Goal: Task Accomplishment & Management: Complete application form

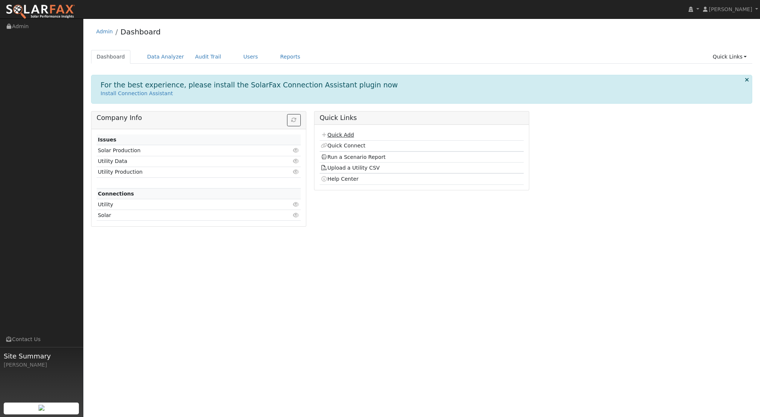
click at [352, 133] on link "Quick Add" at bounding box center [337, 135] width 33 height 6
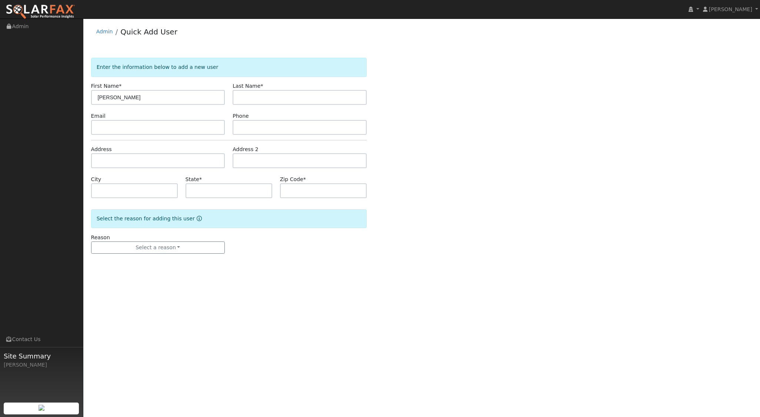
type input "ricardo"
type input "camacho"
click at [187, 166] on input "text" at bounding box center [158, 160] width 134 height 15
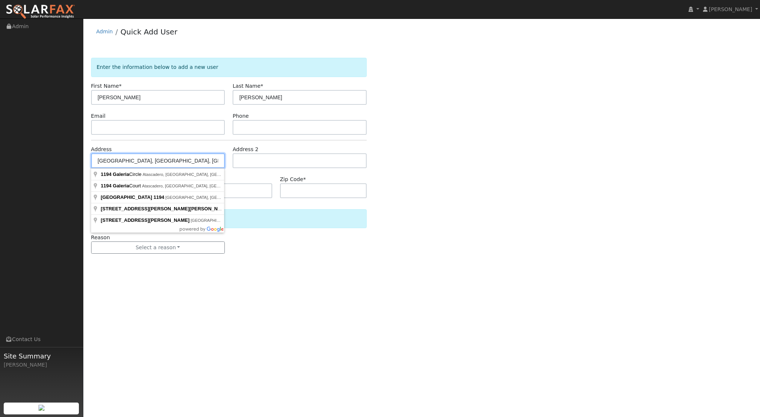
type input "1194 Galeria Circle"
type input "Atascadero"
type input "CA"
type input "93422"
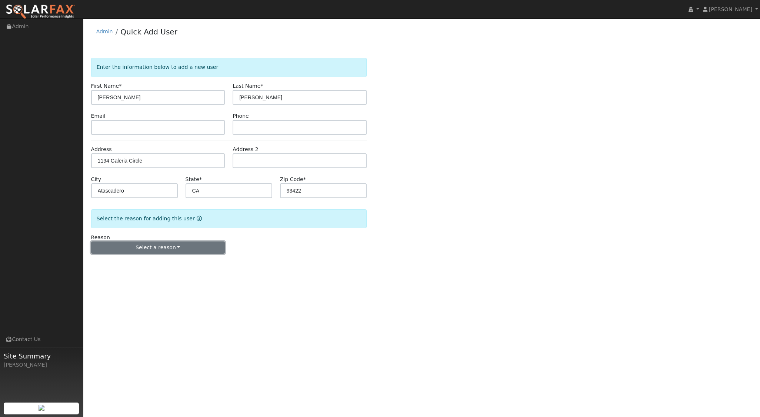
click at [160, 244] on button "Select a reason" at bounding box center [158, 247] width 134 height 13
click at [111, 262] on link "New lead" at bounding box center [132, 262] width 82 height 10
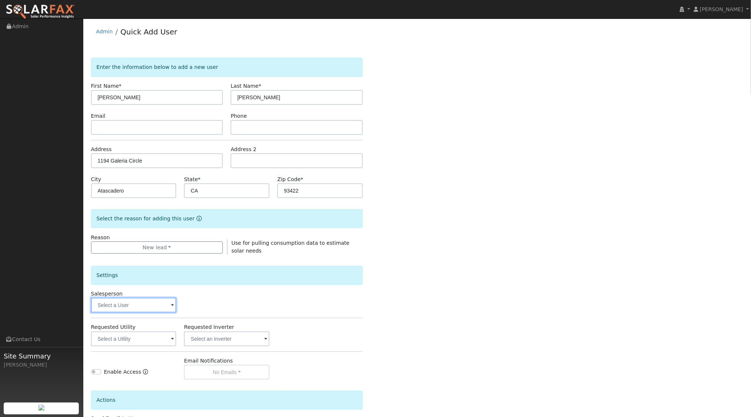
click at [135, 304] on input "text" at bounding box center [134, 305] width 86 height 15
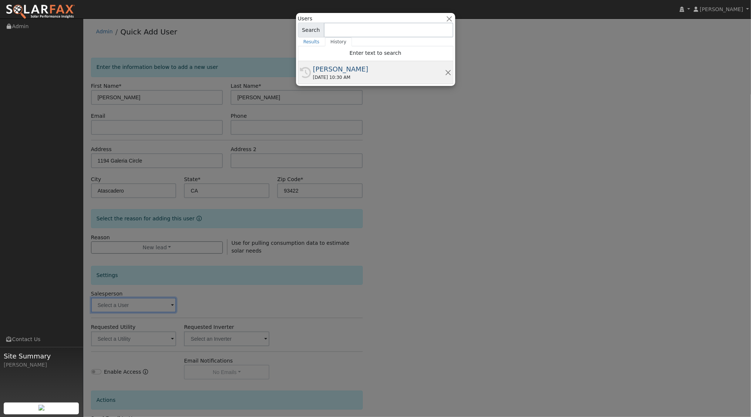
click at [334, 78] on div "08/13/2025 10:30 AM" at bounding box center [379, 77] width 132 height 7
type input "[PERSON_NAME]"
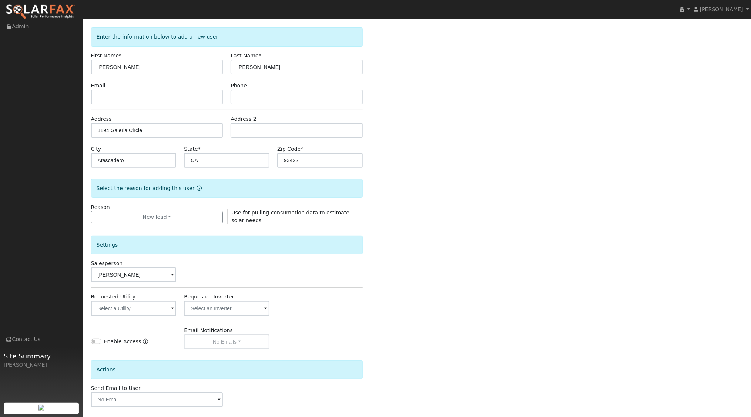
scroll to position [61, 0]
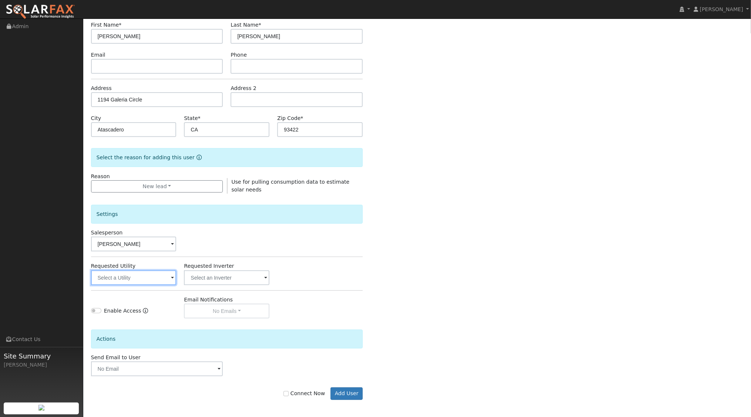
click at [164, 276] on input "text" at bounding box center [134, 277] width 86 height 15
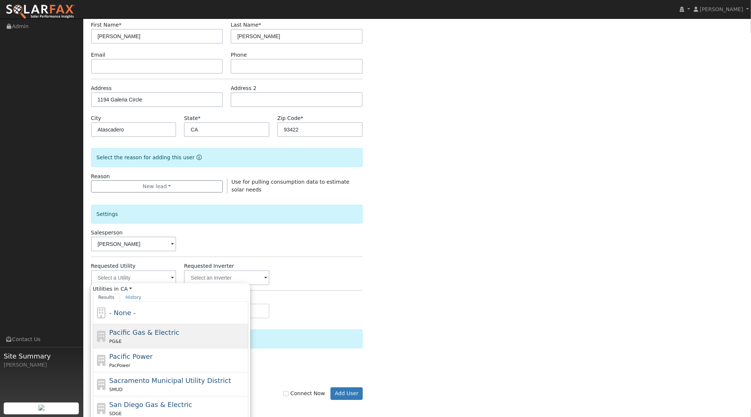
click at [144, 335] on div "Pacific Gas & Electric PG&E" at bounding box center [177, 336] width 137 height 18
type input "Pacific Gas & Electric"
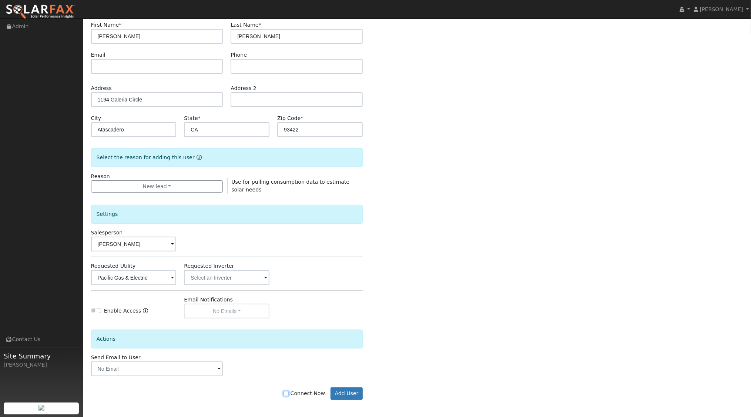
click at [289, 393] on input "Connect Now" at bounding box center [286, 393] width 5 height 5
checkbox input "true"
click at [348, 394] on button "Add User" at bounding box center [347, 393] width 32 height 13
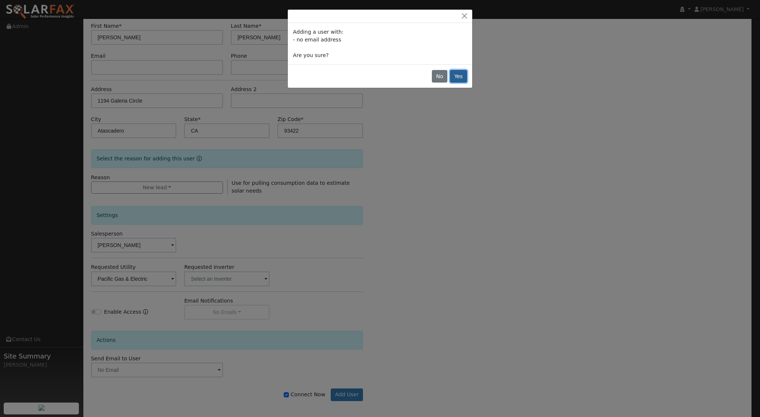
click at [461, 73] on button "Yes" at bounding box center [458, 76] width 17 height 13
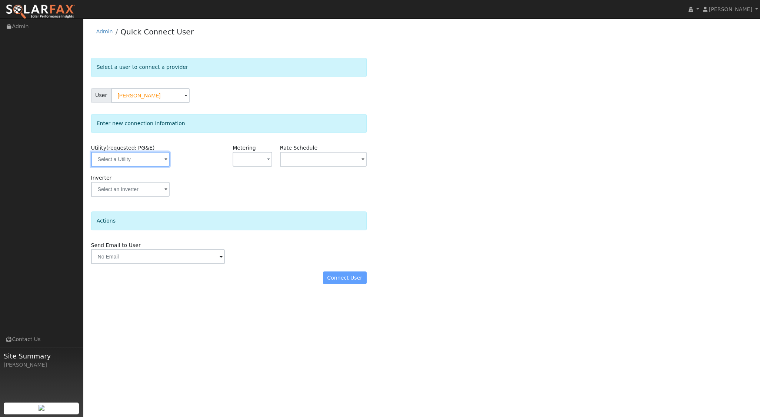
click at [144, 161] on input "text" at bounding box center [130, 159] width 78 height 15
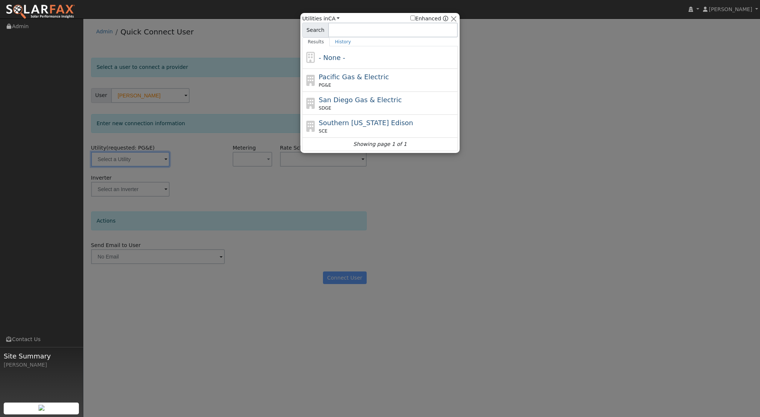
click at [347, 74] on span "Pacific Gas & Electric" at bounding box center [354, 77] width 70 height 8
type input "PG&E"
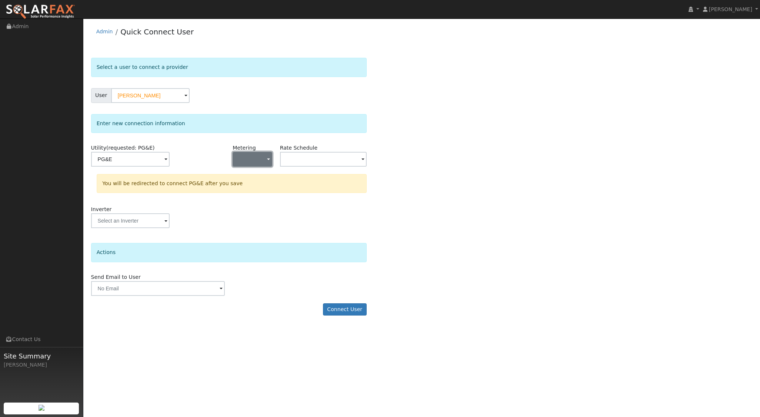
click at [261, 156] on button "button" at bounding box center [252, 159] width 39 height 15
click at [255, 185] on link "NEM" at bounding box center [258, 185] width 51 height 10
click at [170, 163] on input "text" at bounding box center [130, 159] width 78 height 15
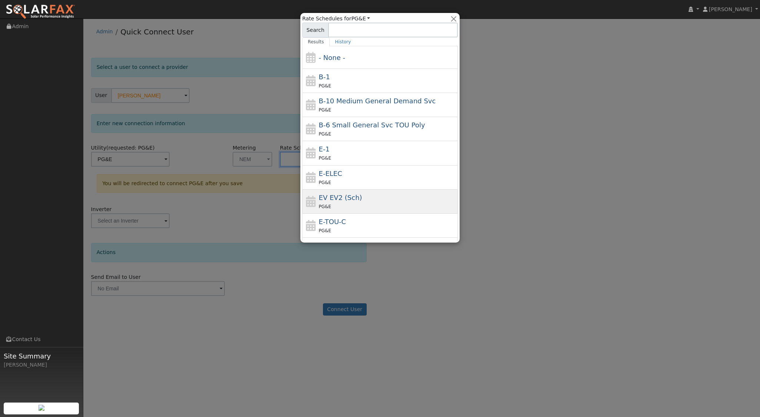
click at [332, 199] on span "EV EV2 (Sch)" at bounding box center [340, 198] width 43 height 8
type input "EV EV2 (Sch)"
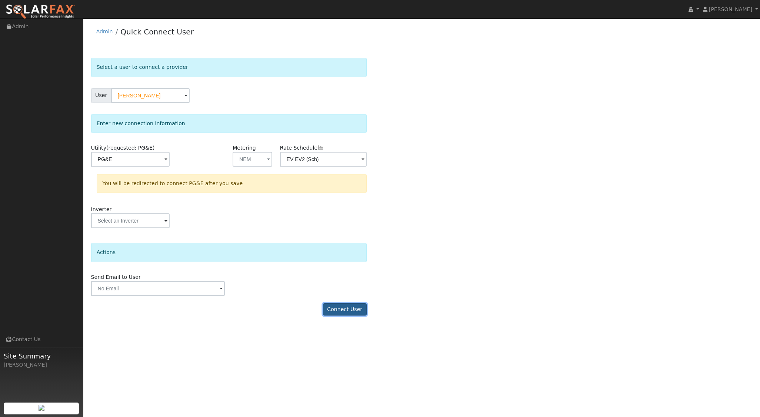
click at [351, 310] on button "Connect User" at bounding box center [345, 309] width 44 height 13
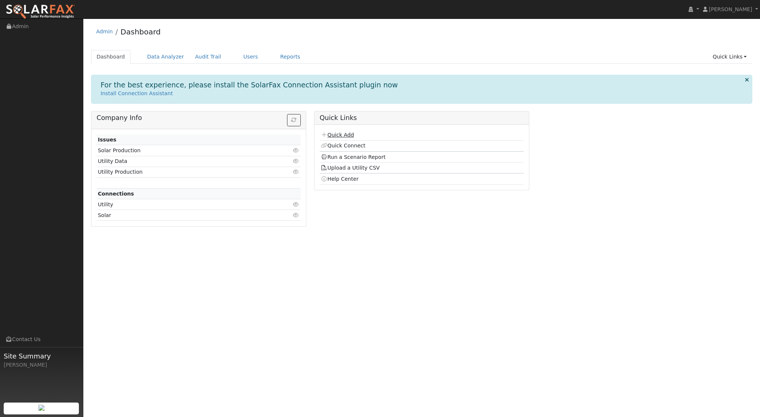
click at [349, 134] on link "Quick Add" at bounding box center [337, 135] width 33 height 6
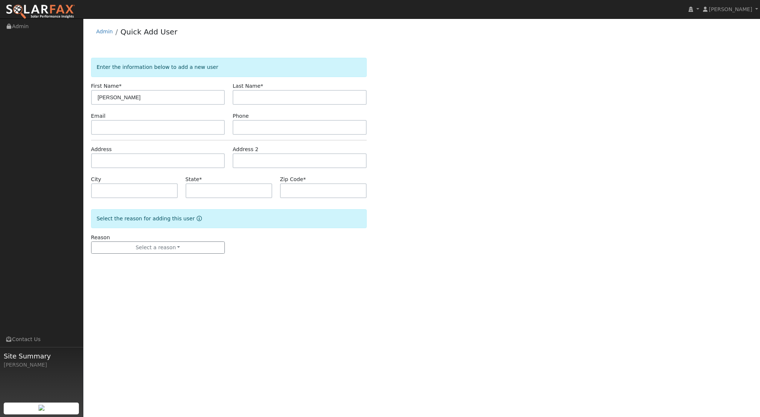
type input "[PERSON_NAME]"
click at [114, 157] on input "text" at bounding box center [158, 160] width 134 height 15
type input "1194 Galeria Circle"
type input "Atascadero"
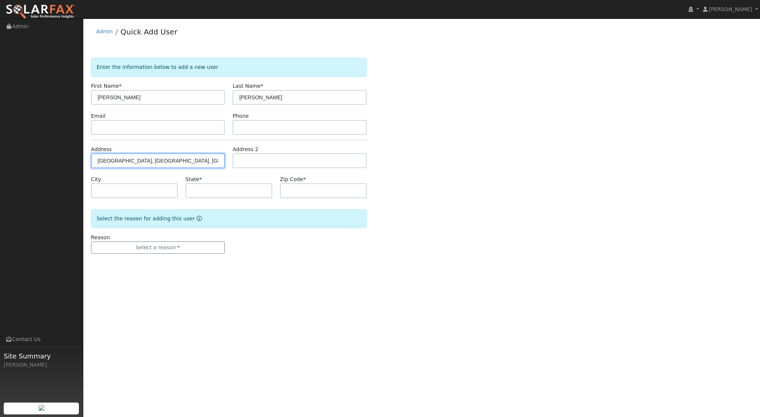
type input "CA"
type input "93422"
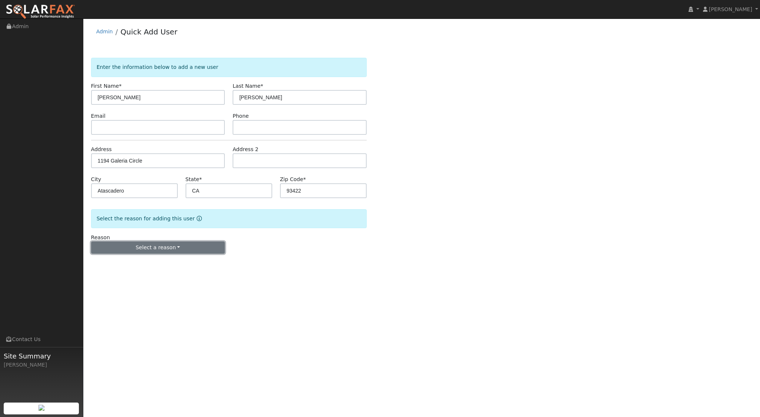
click at [168, 245] on button "Select a reason" at bounding box center [158, 247] width 134 height 13
click at [129, 261] on link "New lead" at bounding box center [132, 262] width 82 height 10
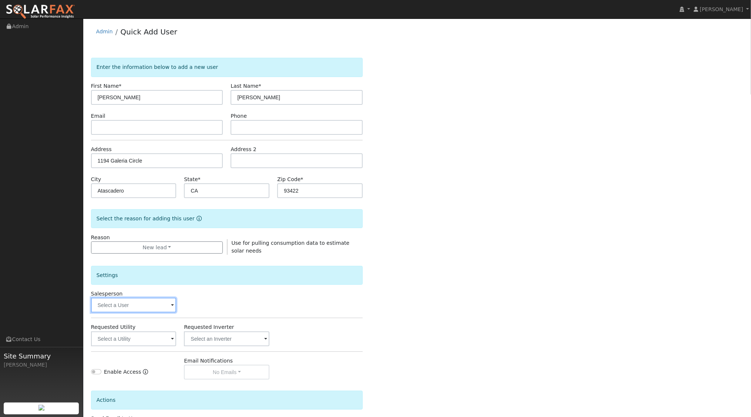
click at [148, 305] on input "text" at bounding box center [134, 305] width 86 height 15
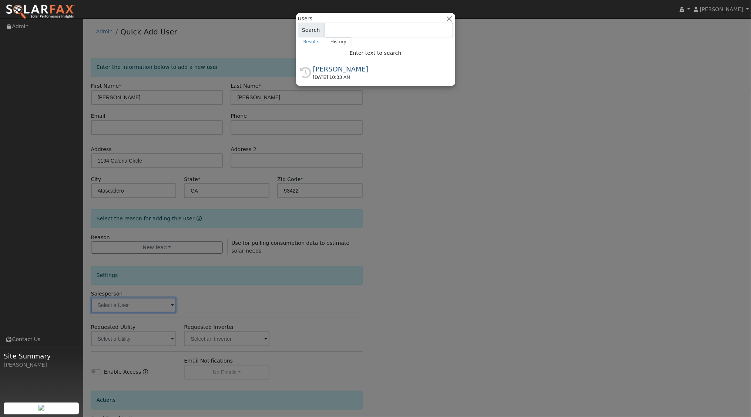
click at [360, 71] on div "[PERSON_NAME]" at bounding box center [379, 69] width 132 height 10
type input "[PERSON_NAME]"
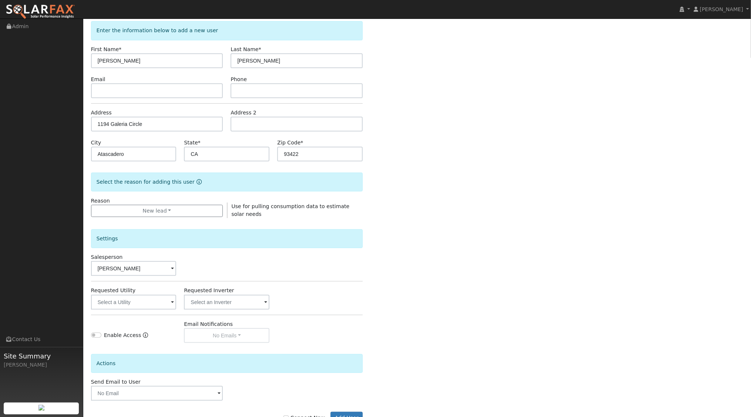
scroll to position [61, 0]
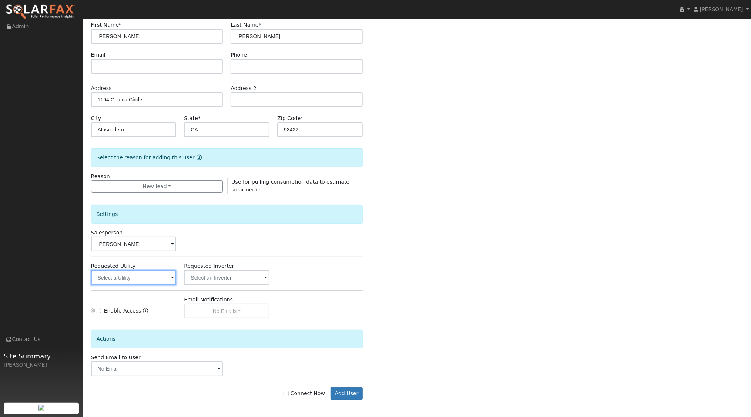
click at [151, 278] on input "text" at bounding box center [134, 277] width 86 height 15
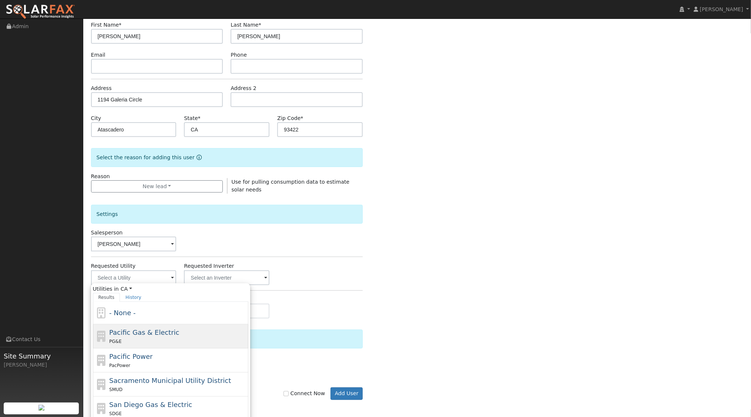
click at [131, 331] on span "Pacific Gas & Electric" at bounding box center [144, 332] width 70 height 8
type input "Pacific Gas & Electric"
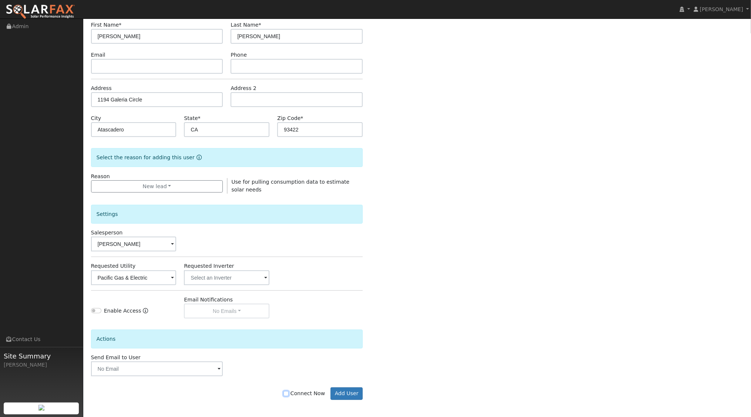
click at [289, 393] on input "Connect Now" at bounding box center [286, 393] width 5 height 5
checkbox input "true"
click at [341, 392] on button "Add User" at bounding box center [347, 393] width 32 height 13
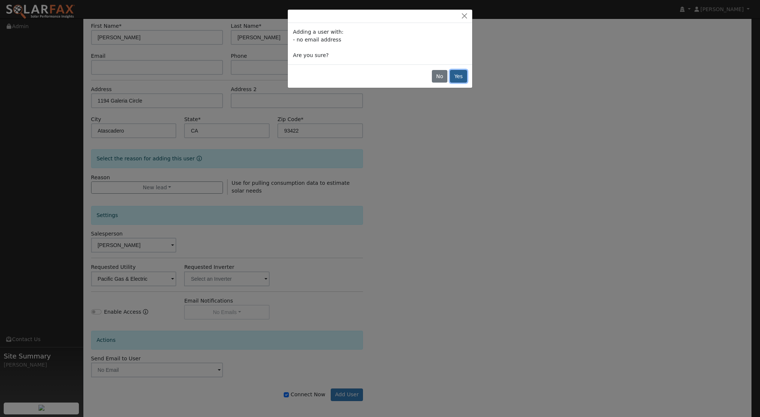
click at [463, 73] on button "Yes" at bounding box center [458, 76] width 17 height 13
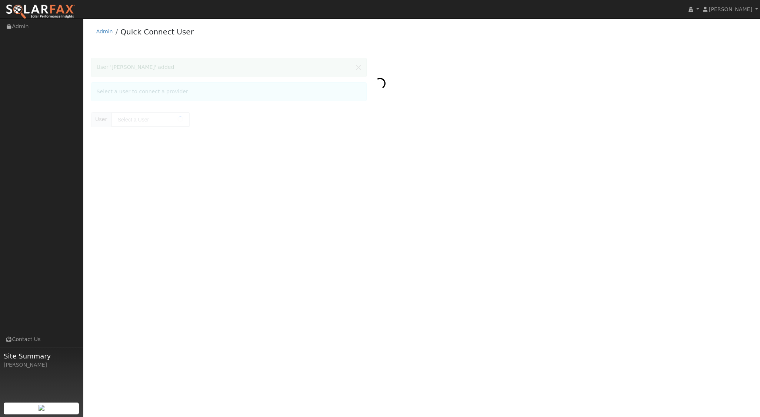
type input "[PERSON_NAME]"
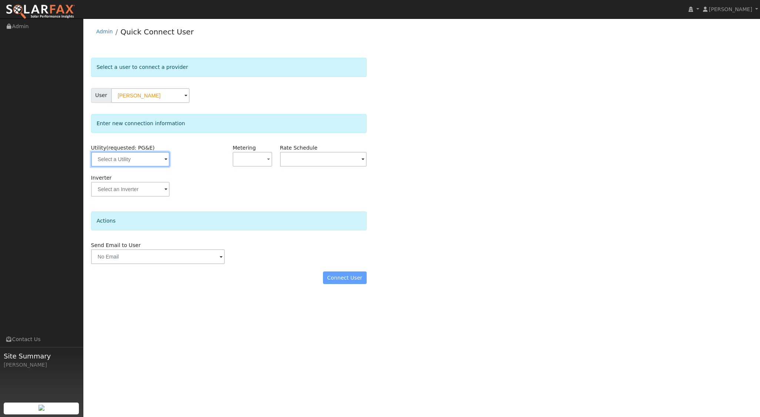
click at [156, 164] on input "text" at bounding box center [130, 159] width 78 height 15
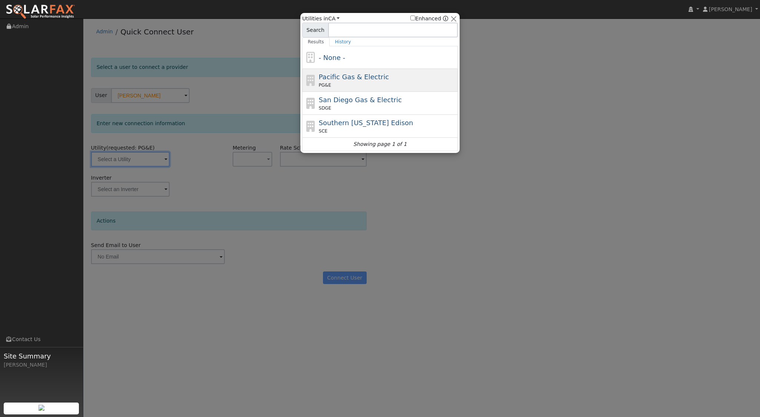
click at [352, 80] on span "Pacific Gas & Electric" at bounding box center [354, 77] width 70 height 8
type input "PG&E"
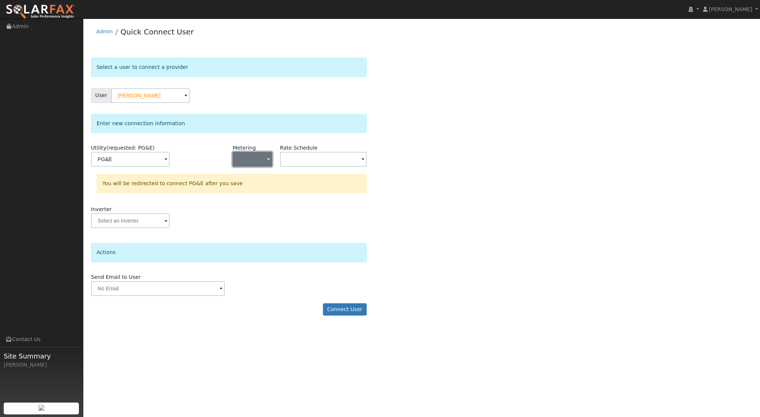
click at [261, 161] on button "button" at bounding box center [252, 159] width 39 height 15
click at [250, 189] on link "NEM" at bounding box center [258, 185] width 51 height 10
click at [170, 162] on input "text" at bounding box center [130, 159] width 78 height 15
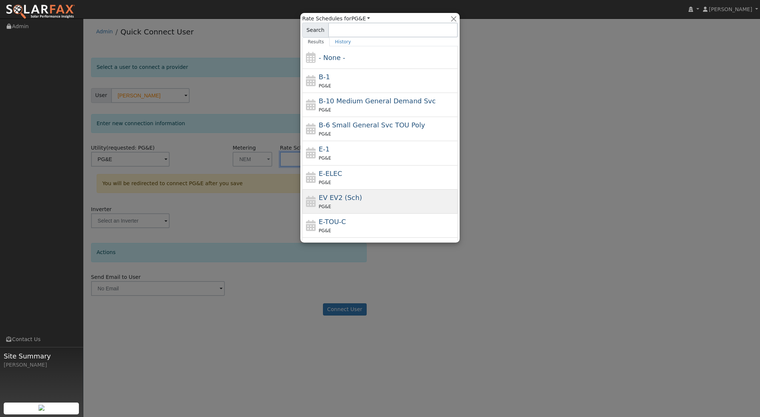
click at [338, 197] on span "EV EV2 (Sch)" at bounding box center [340, 198] width 43 height 8
type input "EV EV2 (Sch)"
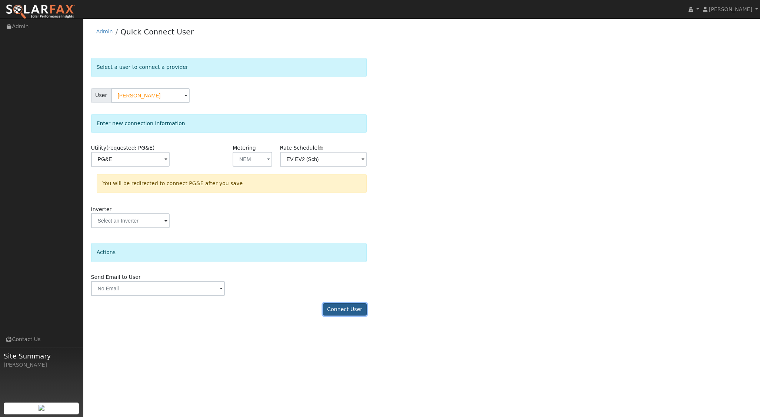
click at [347, 312] on button "Connect User" at bounding box center [345, 309] width 44 height 13
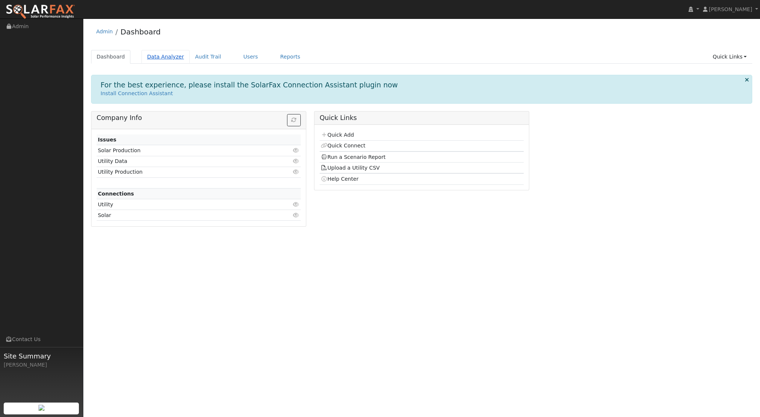
click at [167, 56] on link "Data Analyzer" at bounding box center [165, 57] width 48 height 14
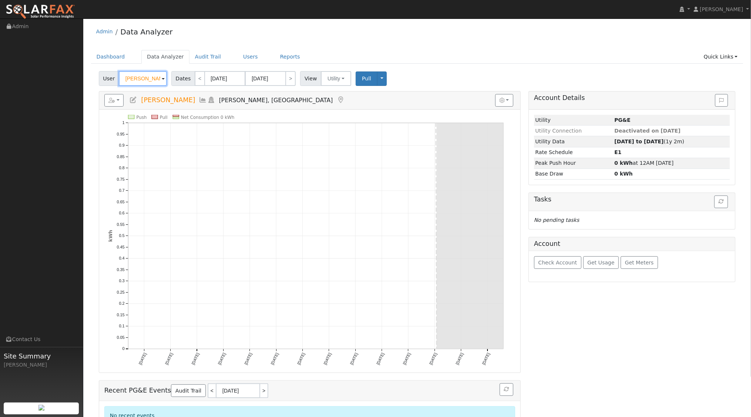
click at [155, 77] on input "Stewart Mclennan" at bounding box center [143, 78] width 48 height 15
click at [155, 77] on img at bounding box center [157, 78] width 19 height 14
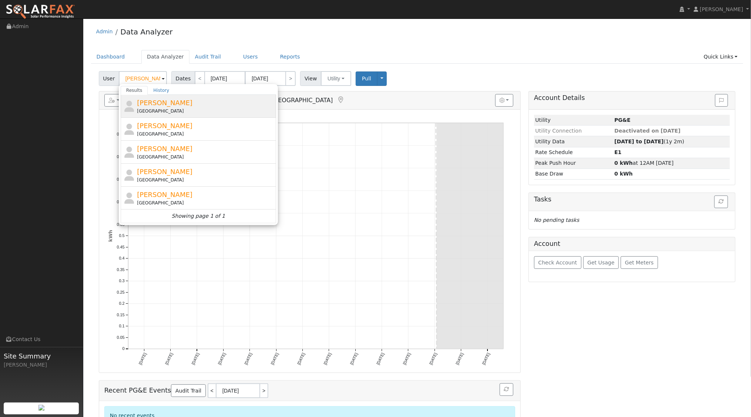
click at [173, 102] on span "ricardo camacho" at bounding box center [165, 103] width 56 height 8
type input "ricardo camacho"
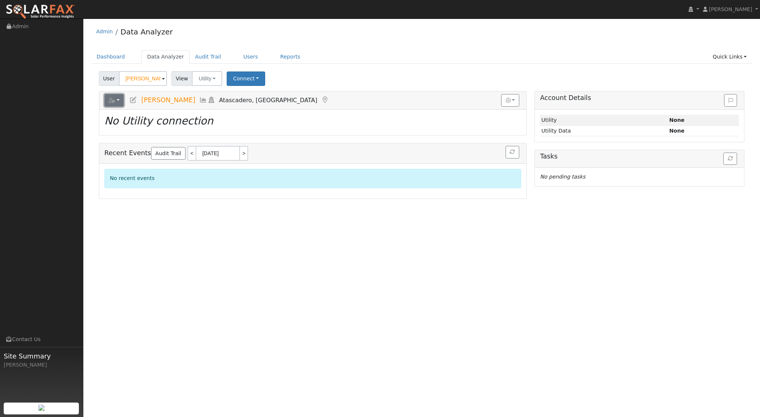
click at [114, 99] on icon "button" at bounding box center [111, 100] width 7 height 5
click at [136, 170] on link "Delete This User" at bounding box center [142, 171] width 74 height 9
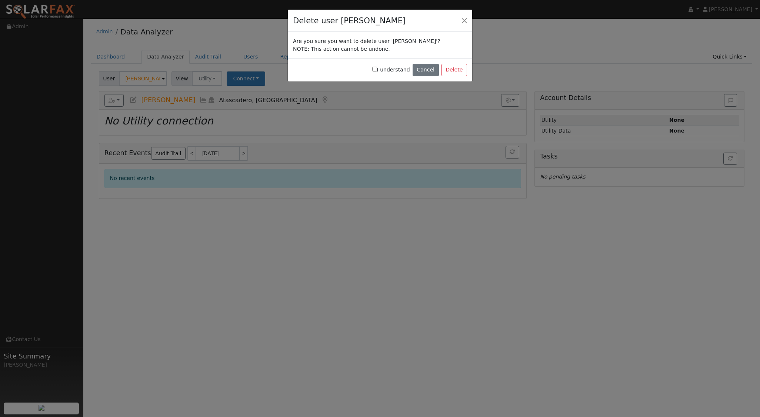
click at [377, 71] on input "I understand" at bounding box center [374, 69] width 5 height 5
checkbox input "true"
click at [455, 69] on button "Delete" at bounding box center [454, 70] width 26 height 13
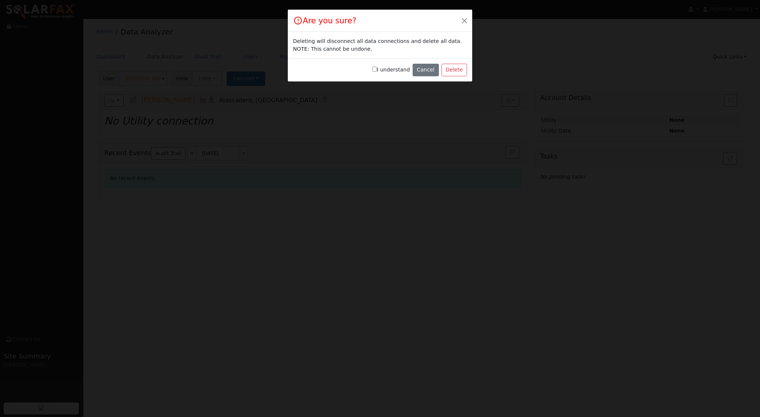
click at [378, 63] on div "I understand Cancel Delete" at bounding box center [380, 69] width 184 height 23
click at [377, 67] on input "I understand" at bounding box center [374, 69] width 5 height 5
checkbox input "true"
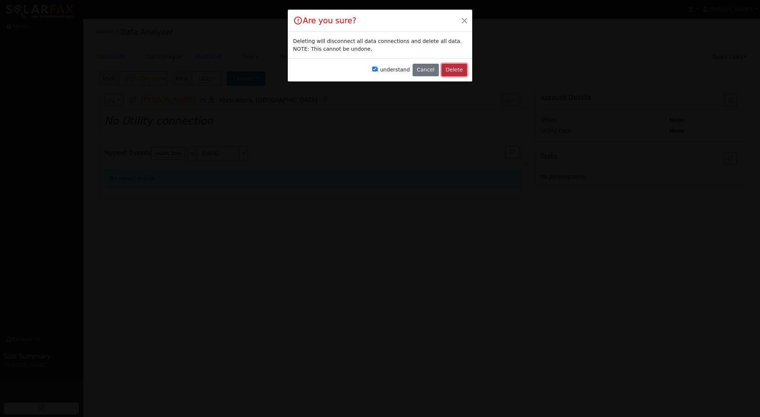
click at [457, 67] on button "Delete" at bounding box center [454, 70] width 26 height 13
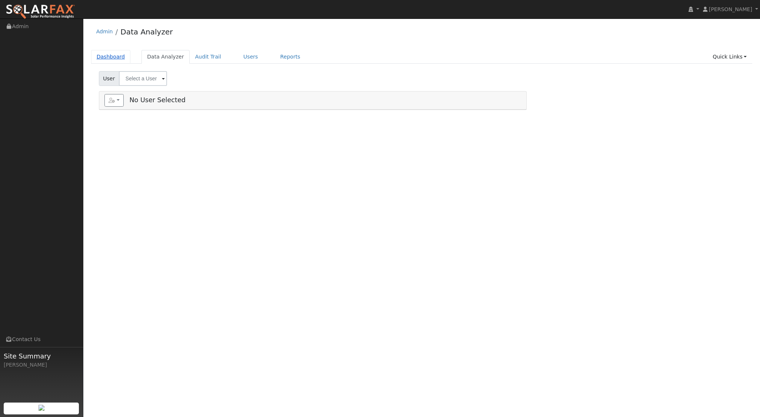
click at [111, 62] on link "Dashboard" at bounding box center [111, 57] width 40 height 14
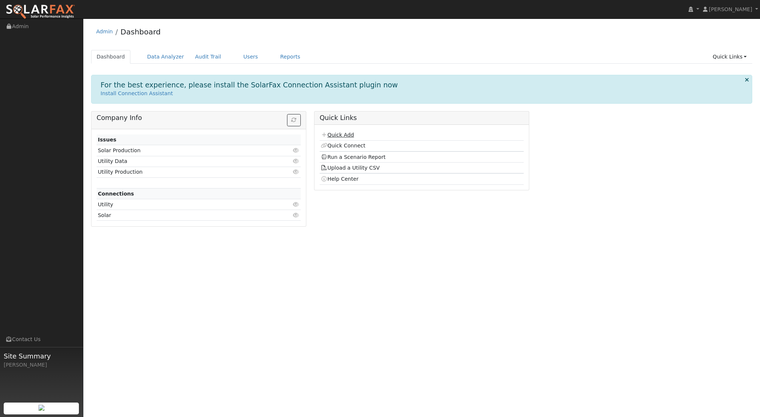
click at [348, 136] on link "Quick Add" at bounding box center [337, 135] width 33 height 6
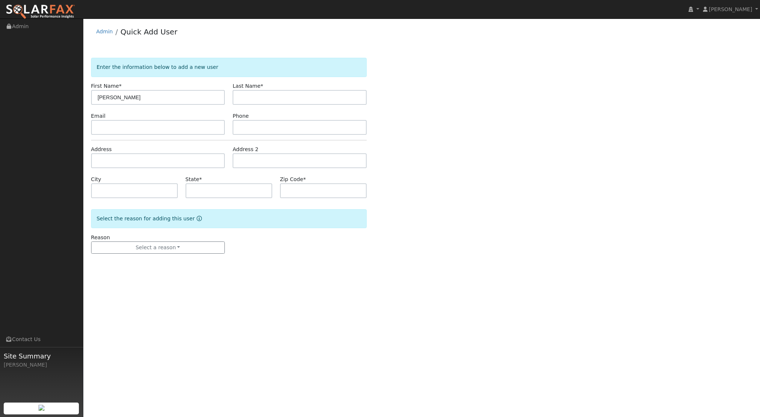
type input "[PERSON_NAME]"
type input "camacho"
click at [102, 154] on input "text" at bounding box center [158, 160] width 134 height 15
type input "1194 Galeria Circle"
type input "Atascadero"
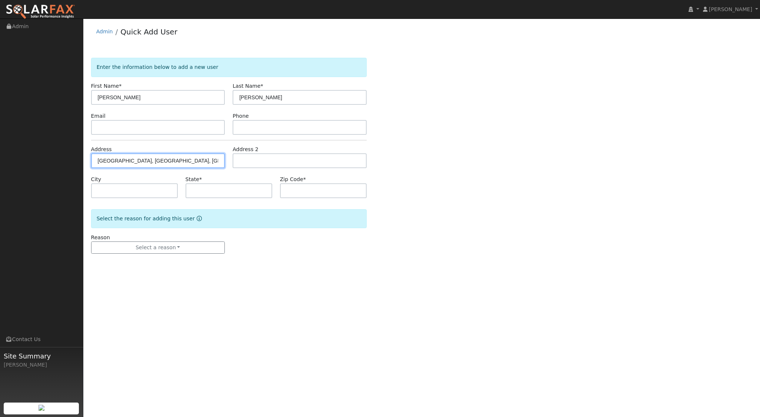
type input "CA"
type input "93422"
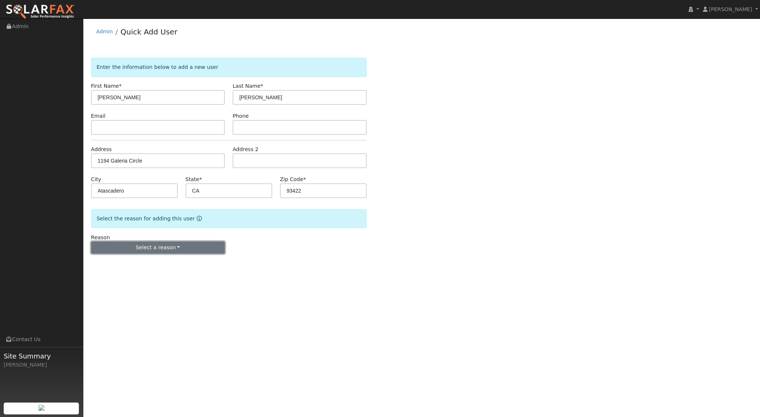
click at [164, 246] on button "Select a reason" at bounding box center [158, 247] width 134 height 13
click at [116, 259] on link "New lead" at bounding box center [132, 262] width 82 height 10
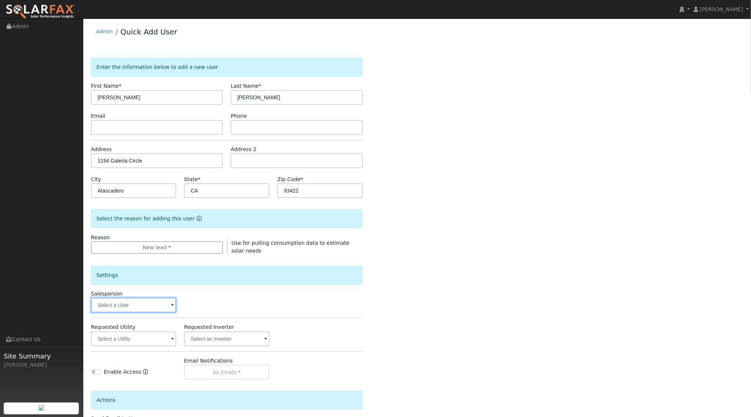
click at [166, 305] on input "text" at bounding box center [134, 305] width 86 height 15
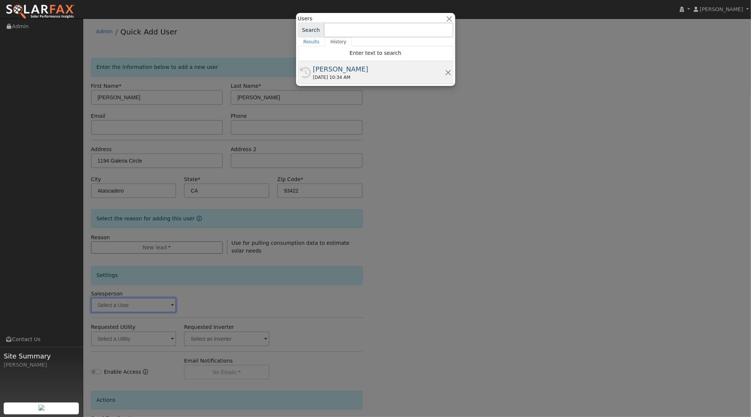
click at [344, 74] on div "08/13/2025 10:34 AM" at bounding box center [379, 77] width 132 height 7
type input "[PERSON_NAME]"
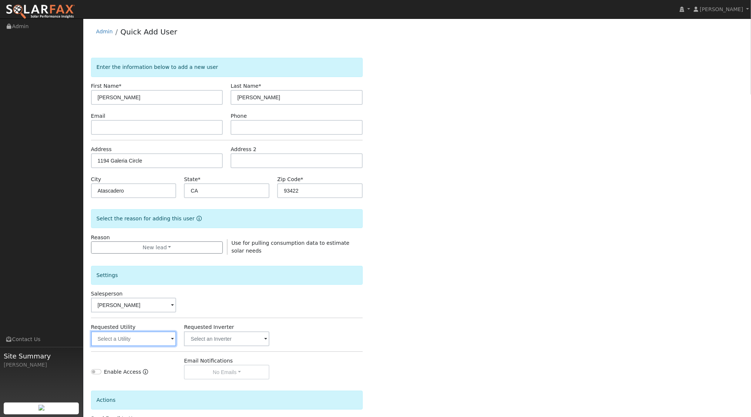
click at [162, 337] on input "text" at bounding box center [134, 338] width 86 height 15
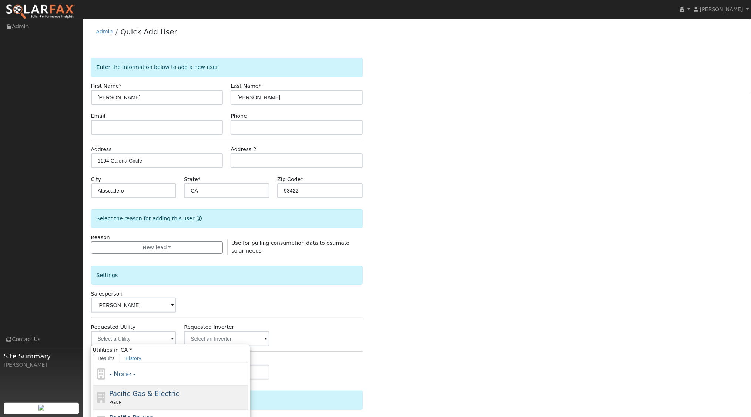
click at [141, 390] on span "Pacific Gas & Electric" at bounding box center [144, 394] width 70 height 8
type input "Pacific Gas & Electric"
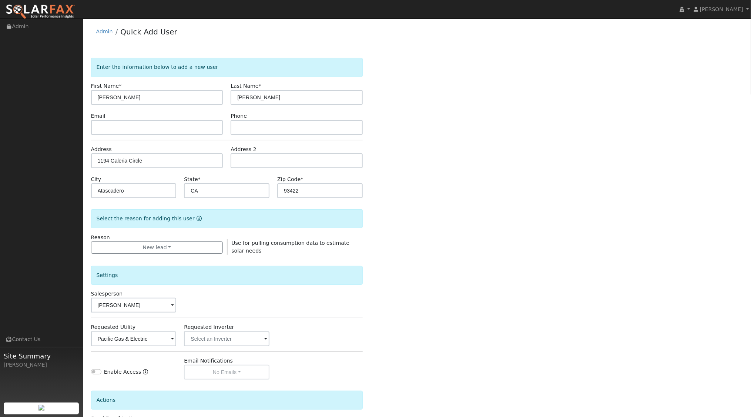
scroll to position [61, 0]
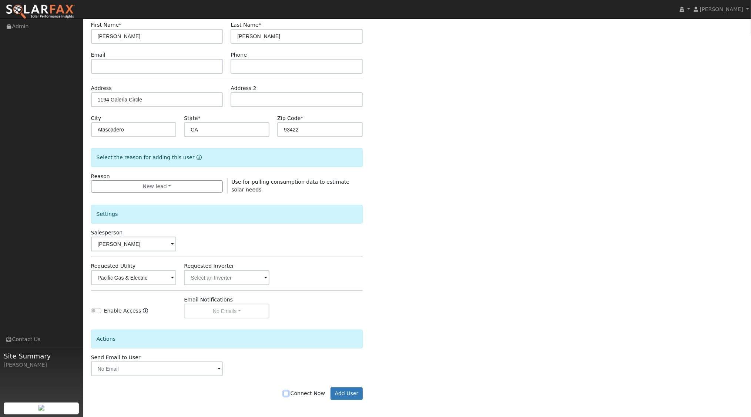
click at [289, 392] on input "Connect Now" at bounding box center [286, 393] width 5 height 5
checkbox input "true"
click at [357, 395] on button "Add User" at bounding box center [347, 393] width 32 height 13
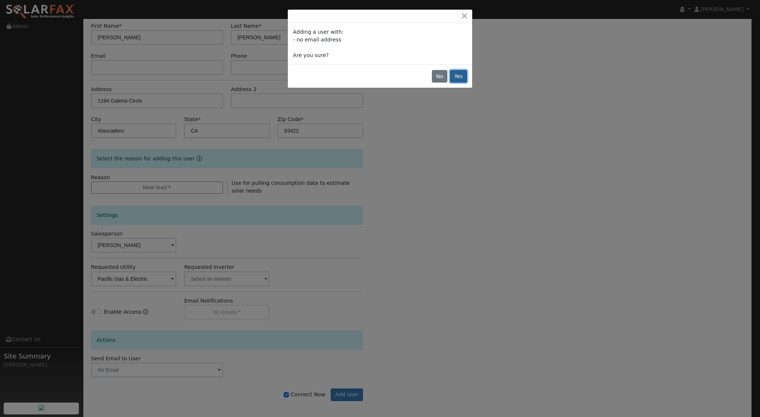
click at [464, 73] on button "Yes" at bounding box center [458, 76] width 17 height 13
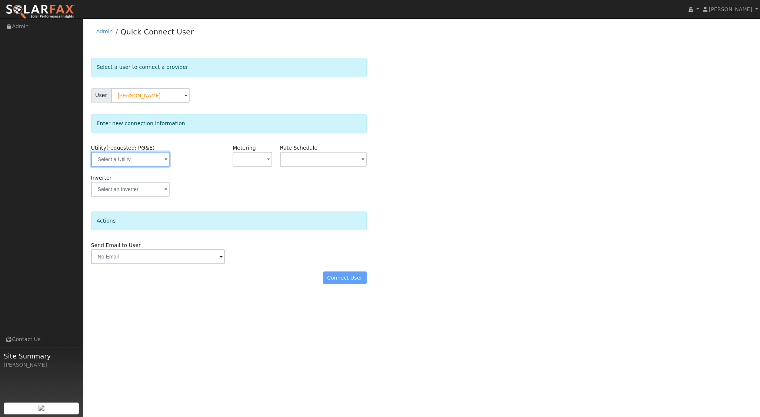
click at [147, 161] on input "text" at bounding box center [130, 159] width 78 height 15
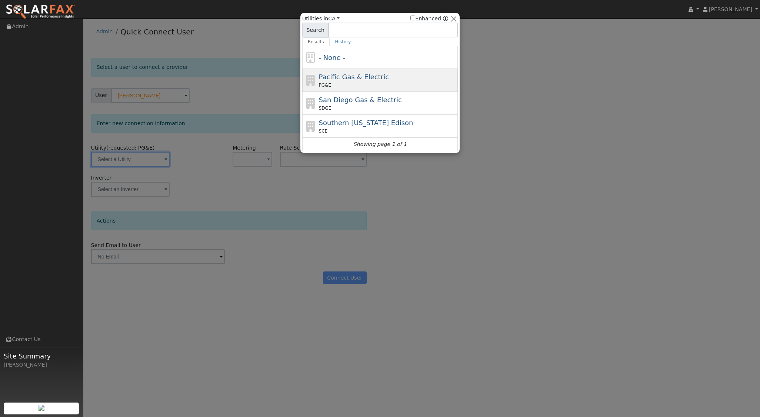
click at [335, 79] on span "Pacific Gas & Electric" at bounding box center [354, 77] width 70 height 8
type input "PG&E"
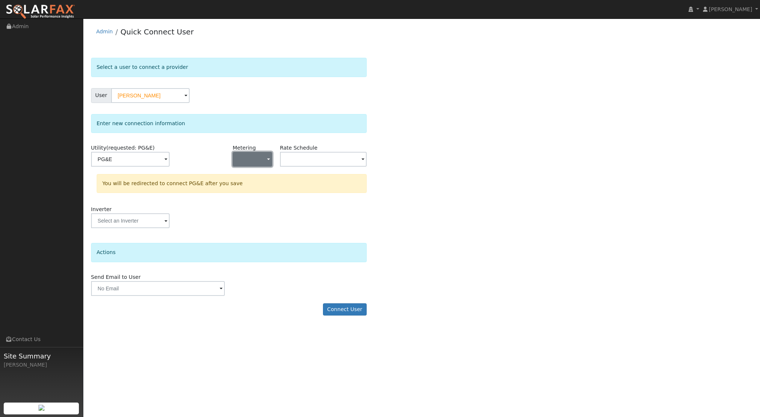
click at [267, 160] on span "button" at bounding box center [268, 160] width 3 height 8
click at [253, 187] on link "NEM" at bounding box center [258, 185] width 51 height 10
click at [170, 159] on input "text" at bounding box center [130, 159] width 78 height 15
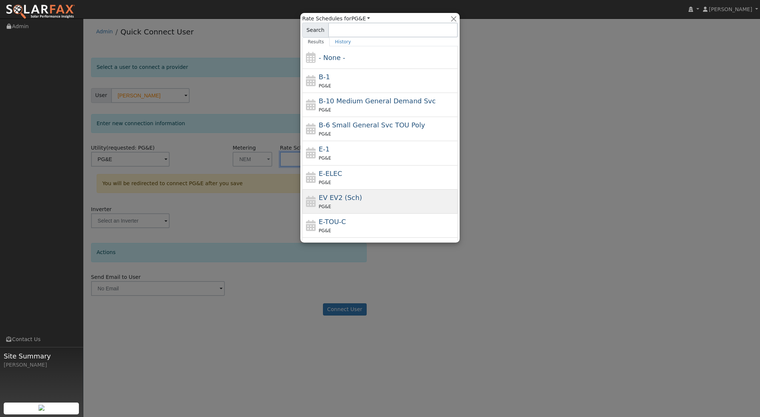
click at [344, 197] on span "EV EV2 (Sch)" at bounding box center [340, 198] width 43 height 8
type input "EV EV2 (Sch)"
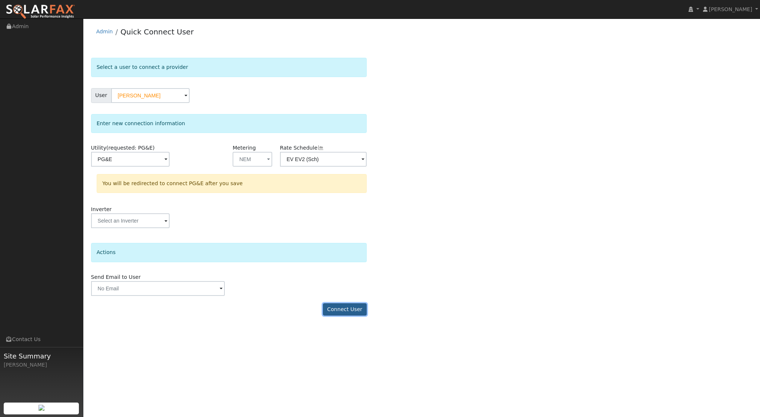
click at [348, 308] on button "Connect User" at bounding box center [345, 309] width 44 height 13
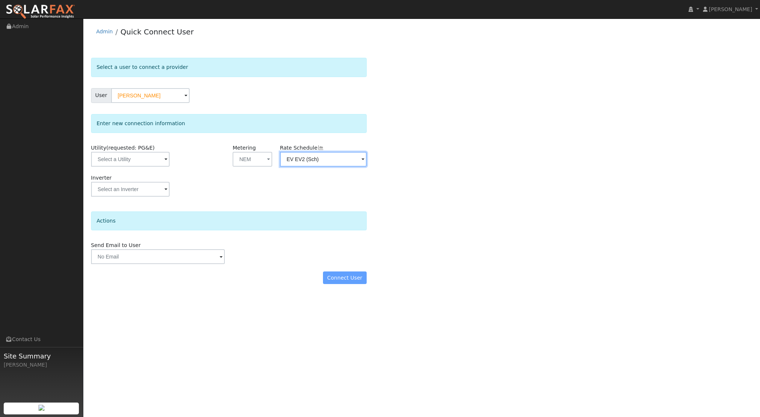
click at [170, 164] on input "EV EV2 (Sch)" at bounding box center [130, 159] width 78 height 15
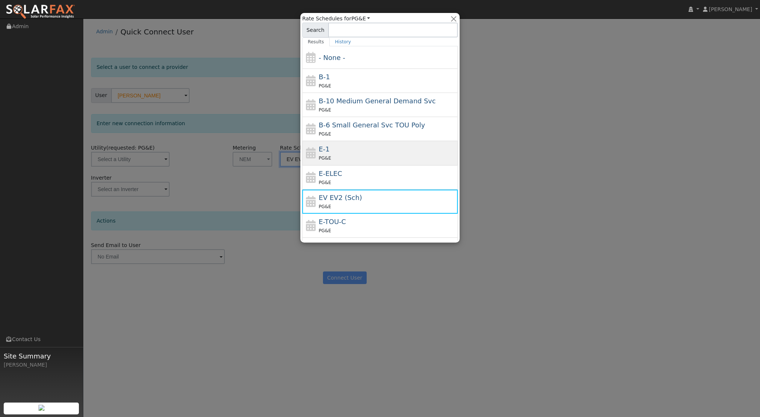
click at [344, 150] on div "E-1 PG&E" at bounding box center [387, 153] width 137 height 18
type input "E-1"
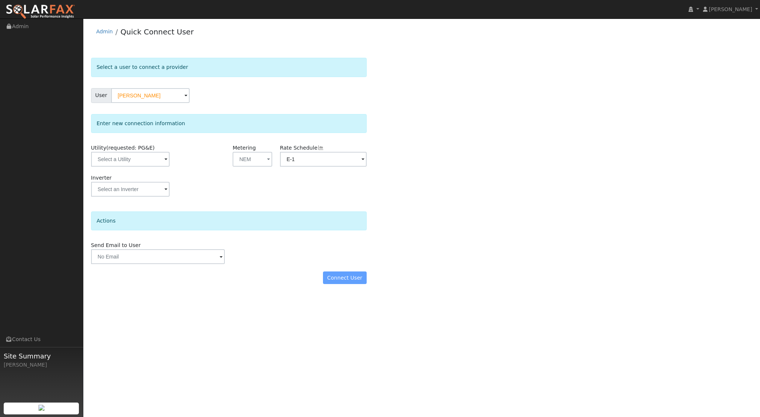
click at [349, 274] on div "Connect User" at bounding box center [228, 277] width 283 height 13
click at [157, 161] on input "text" at bounding box center [130, 159] width 78 height 15
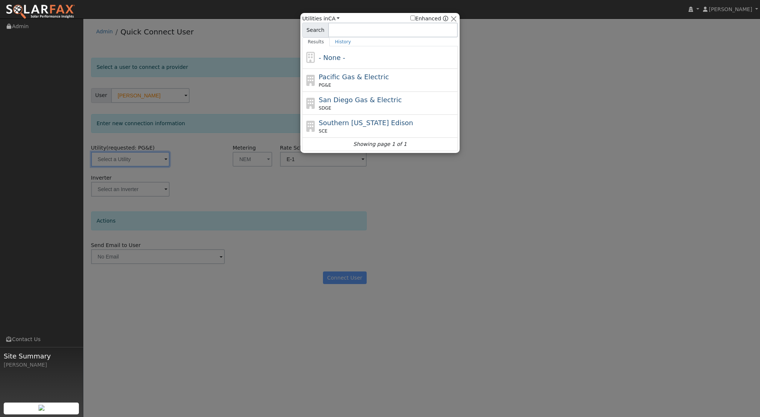
click at [346, 78] on span "Pacific Gas & Electric" at bounding box center [354, 77] width 70 height 8
type input "PG&E"
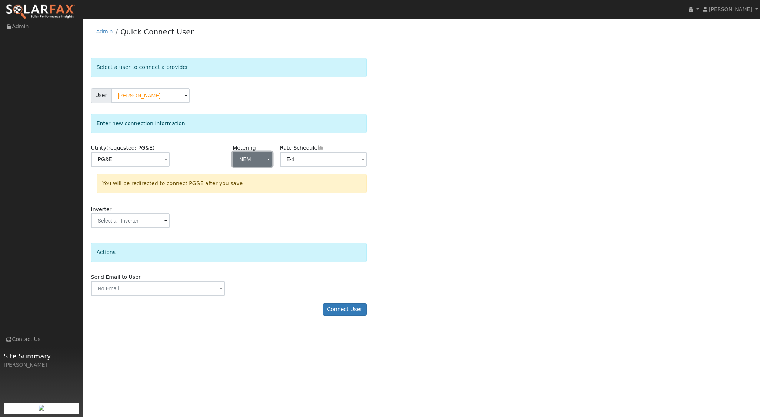
click at [265, 160] on button "NEM" at bounding box center [252, 159] width 39 height 15
click at [252, 174] on link "- None -" at bounding box center [258, 175] width 51 height 10
click at [170, 153] on input "E-1" at bounding box center [130, 159] width 78 height 15
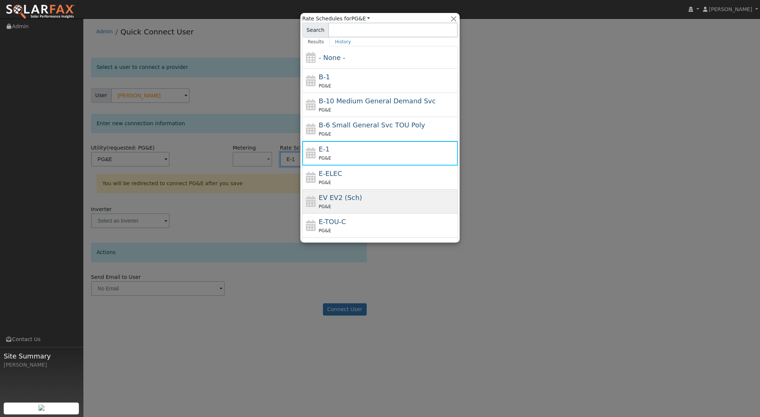
click at [333, 195] on span "EV EV2 (Sch)" at bounding box center [340, 198] width 43 height 8
type input "EV EV2 (Sch)"
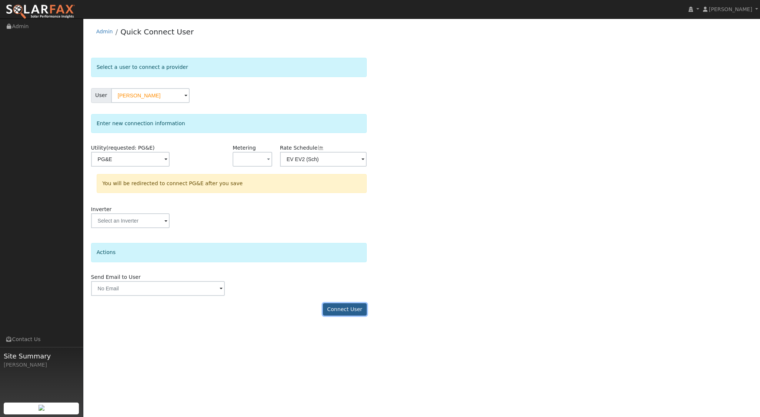
click at [354, 308] on button "Connect User" at bounding box center [345, 309] width 44 height 13
